Goal: Task Accomplishment & Management: Manage account settings

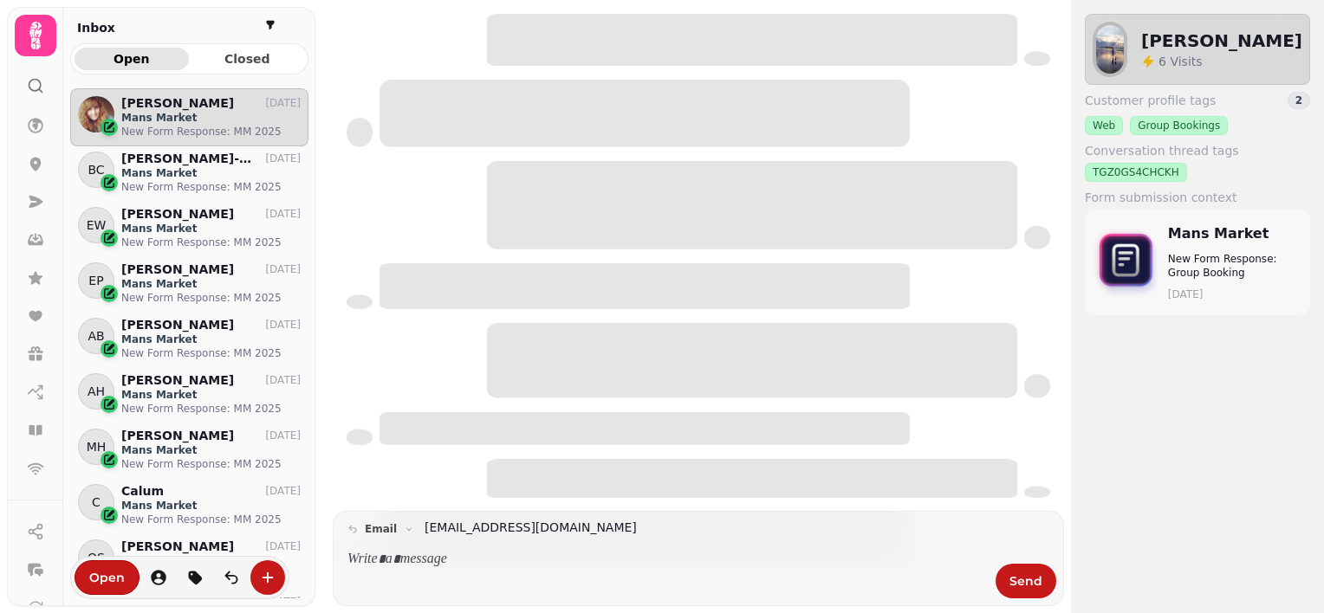
scroll to position [497, 225]
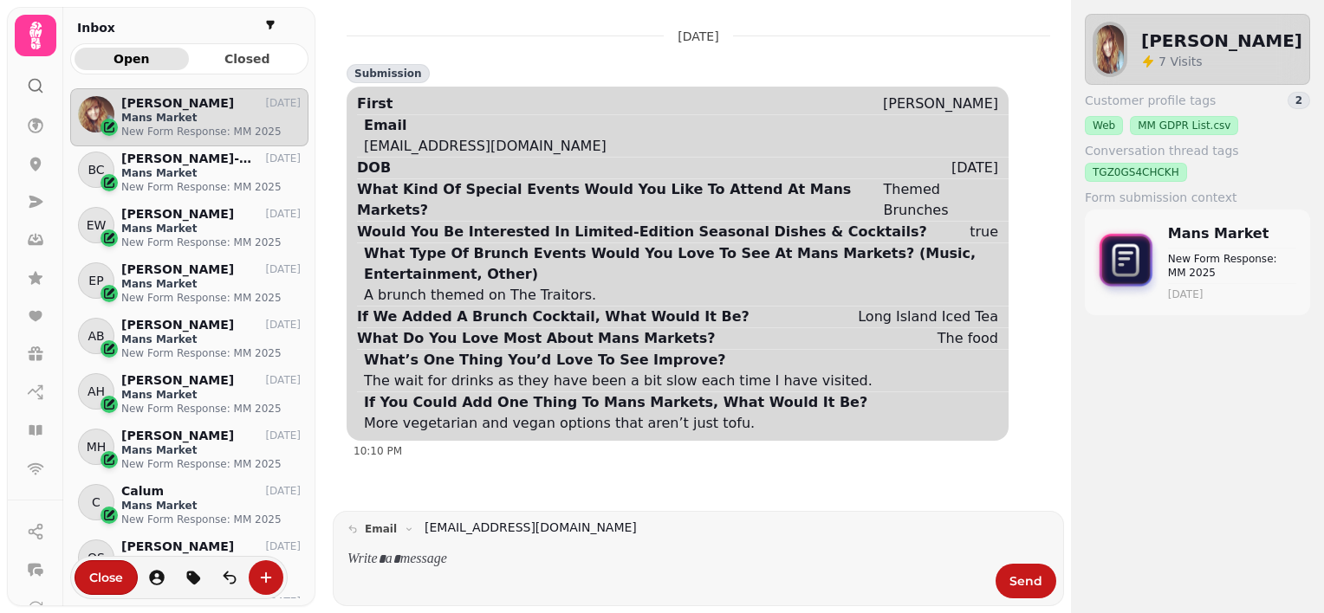
click at [45, 35] on icon at bounding box center [35, 35] width 35 height 35
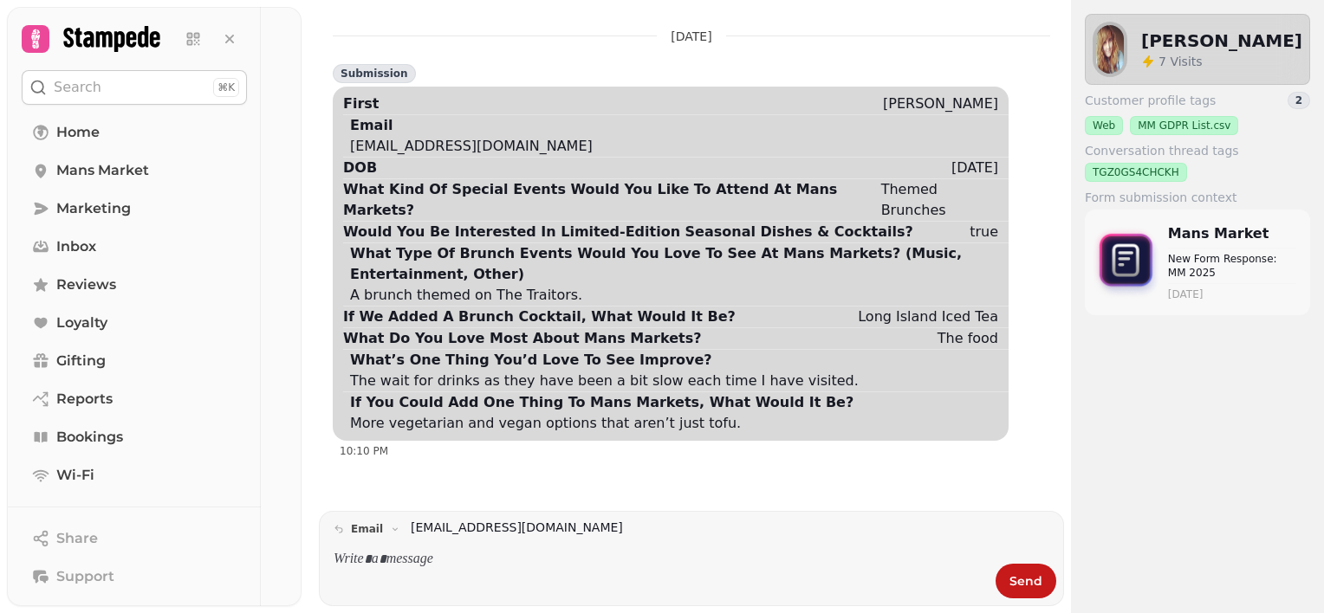
click at [45, 35] on icon at bounding box center [35, 39] width 24 height 24
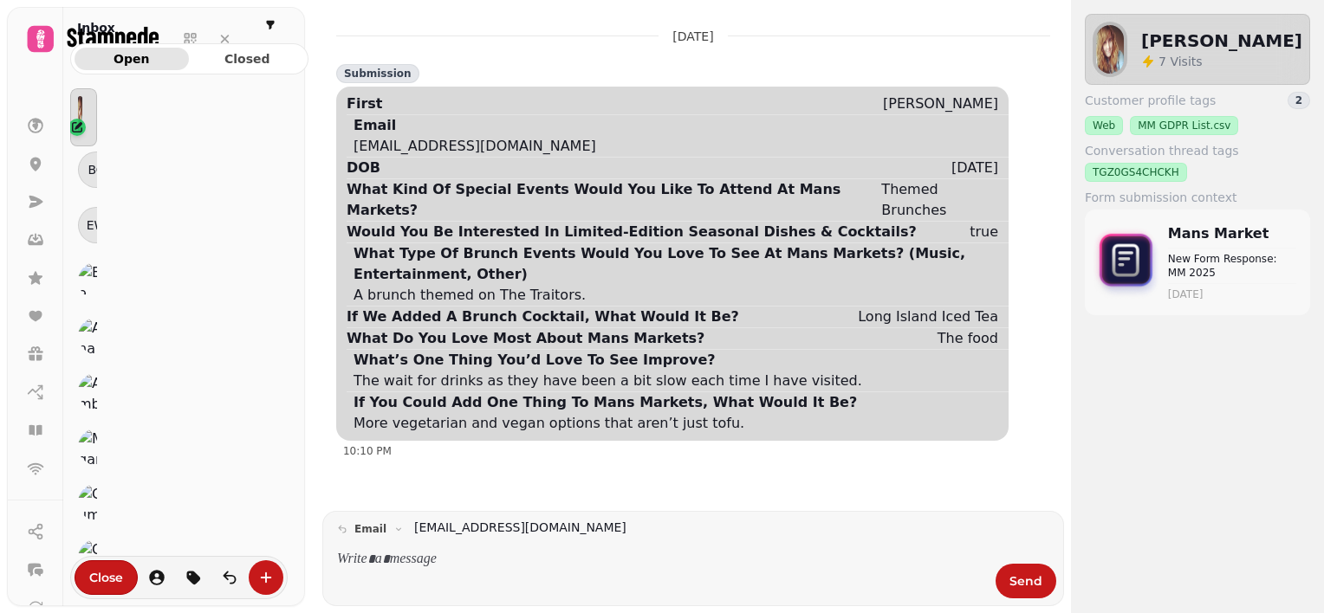
scroll to position [14, 14]
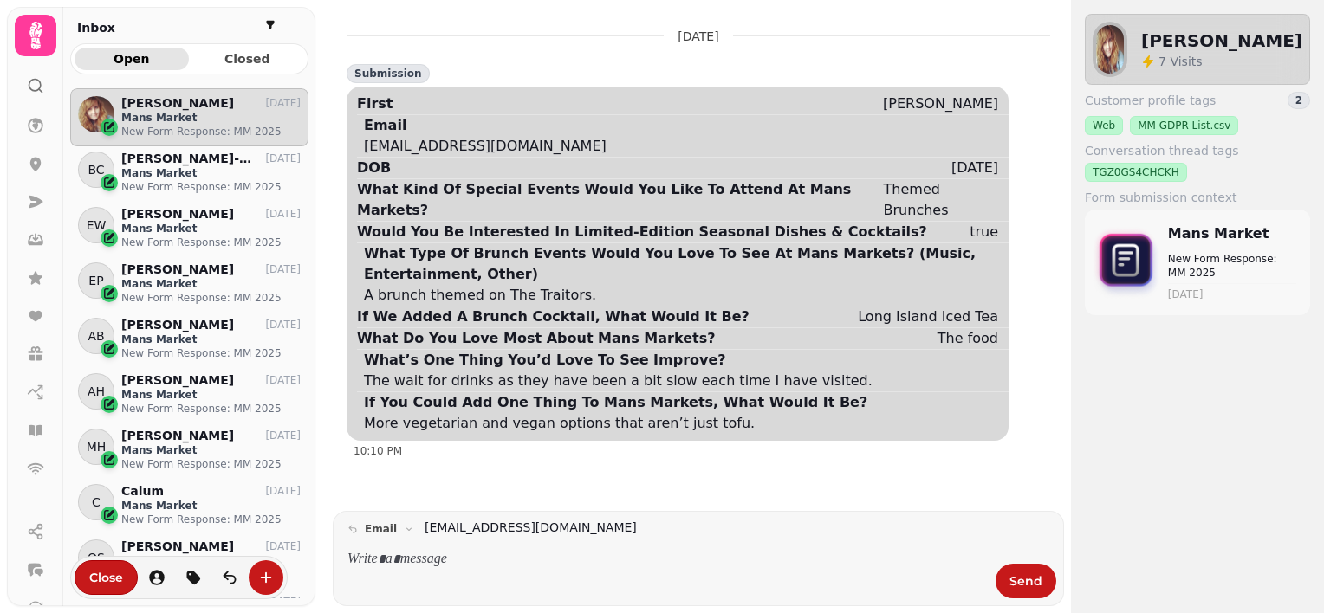
click at [45, 35] on icon at bounding box center [35, 35] width 35 height 35
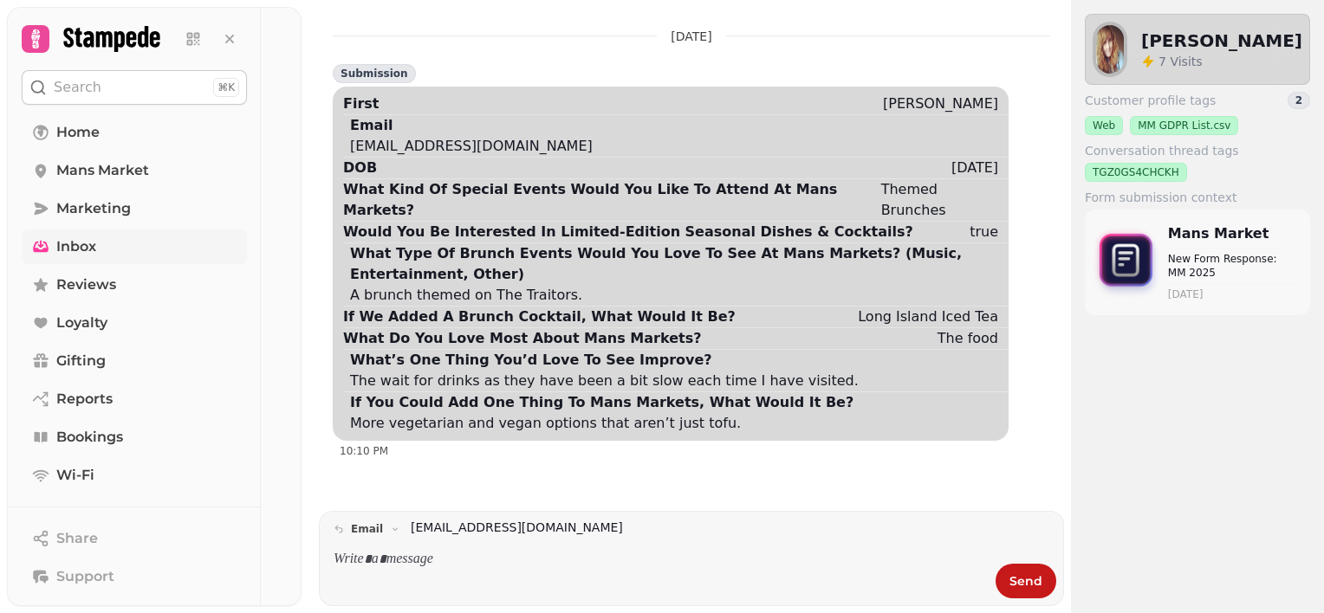
scroll to position [185, 0]
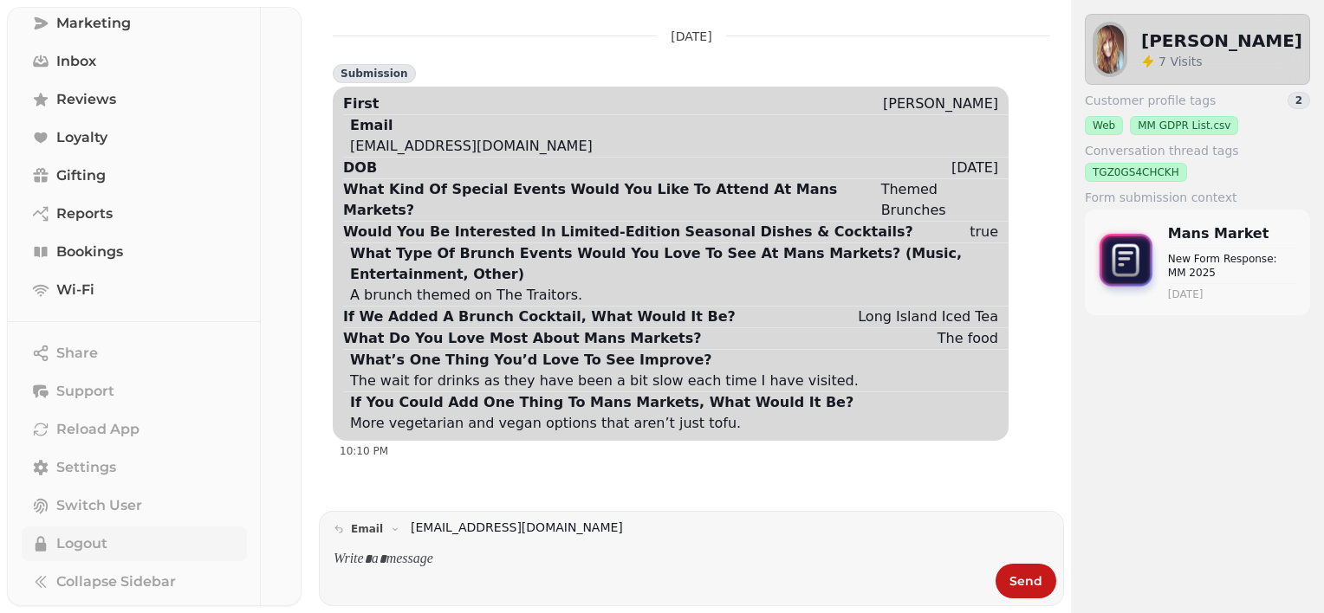
drag, startPoint x: 105, startPoint y: 500, endPoint x: 86, endPoint y: 547, distance: 51.3
click at [86, 547] on span "Logout" at bounding box center [81, 544] width 51 height 21
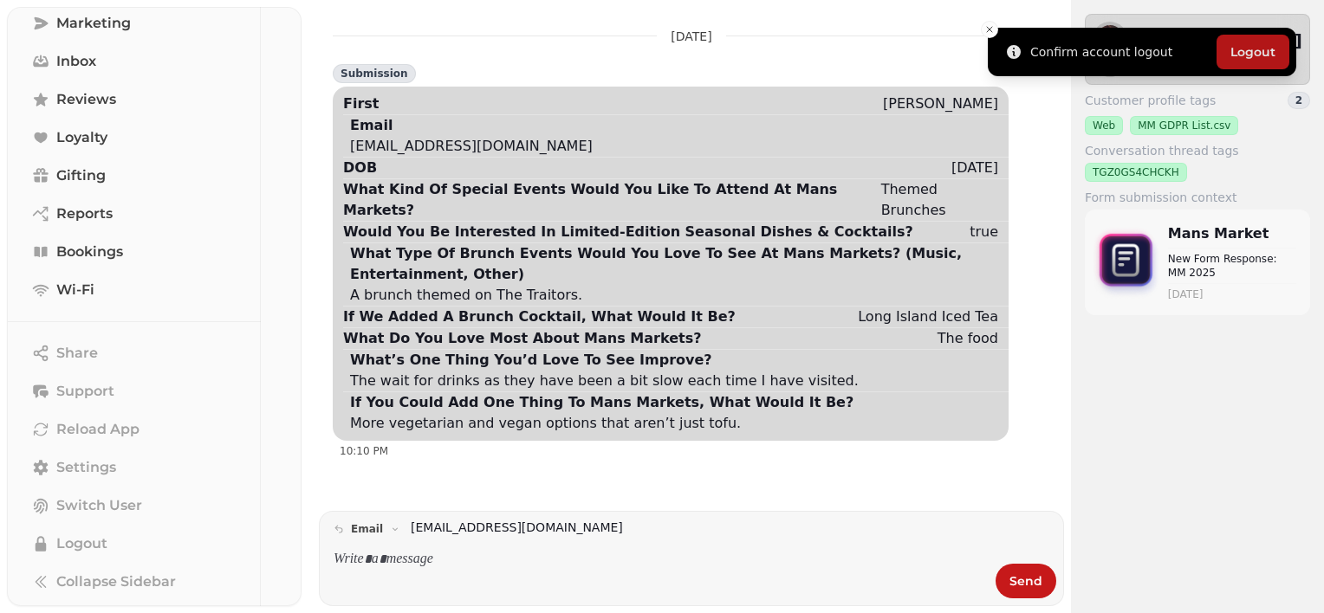
click at [1244, 51] on button "Logout" at bounding box center [1252, 52] width 73 height 35
